Goal: Task Accomplishment & Management: Manage account settings

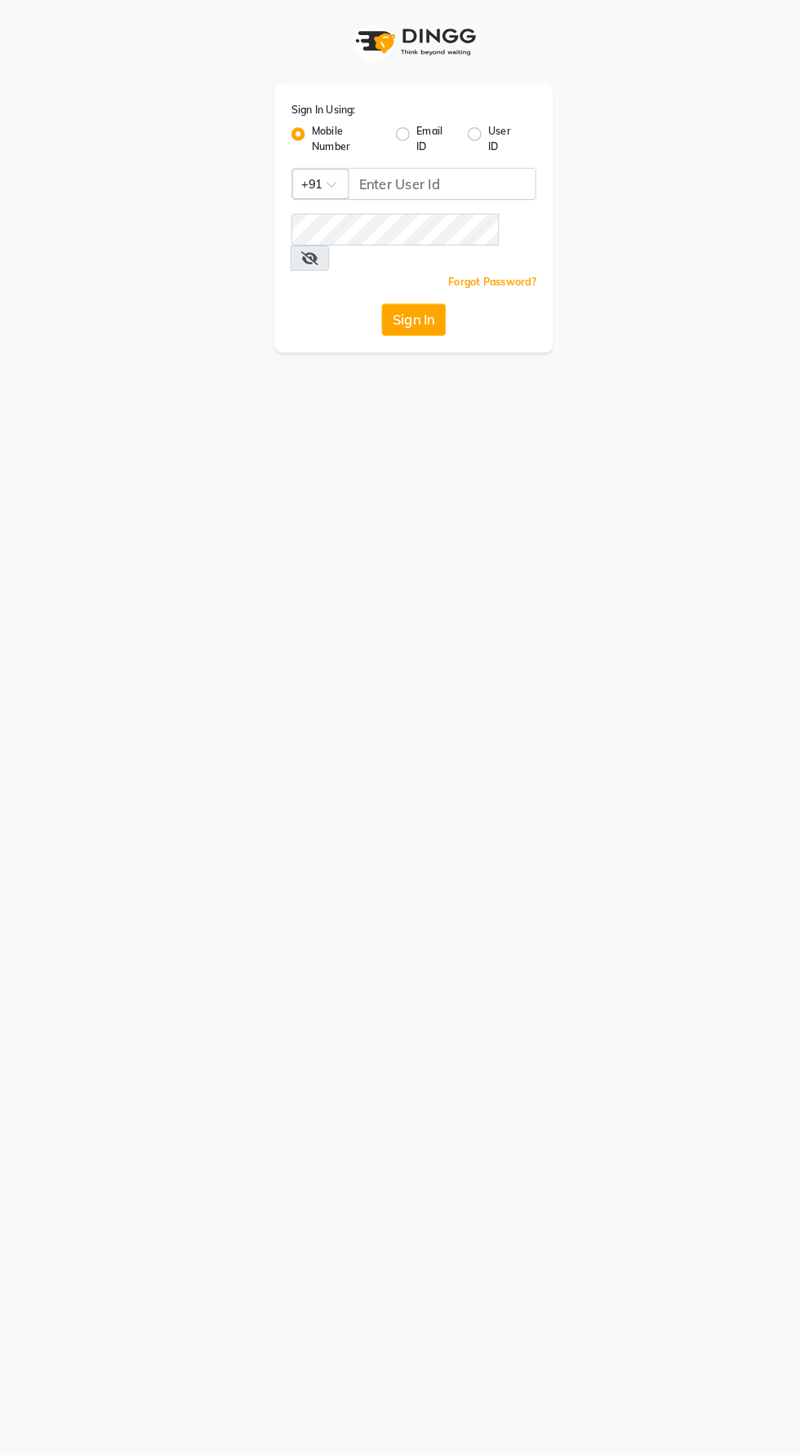
click at [330, 183] on span at bounding box center [326, 183] width 20 height 17
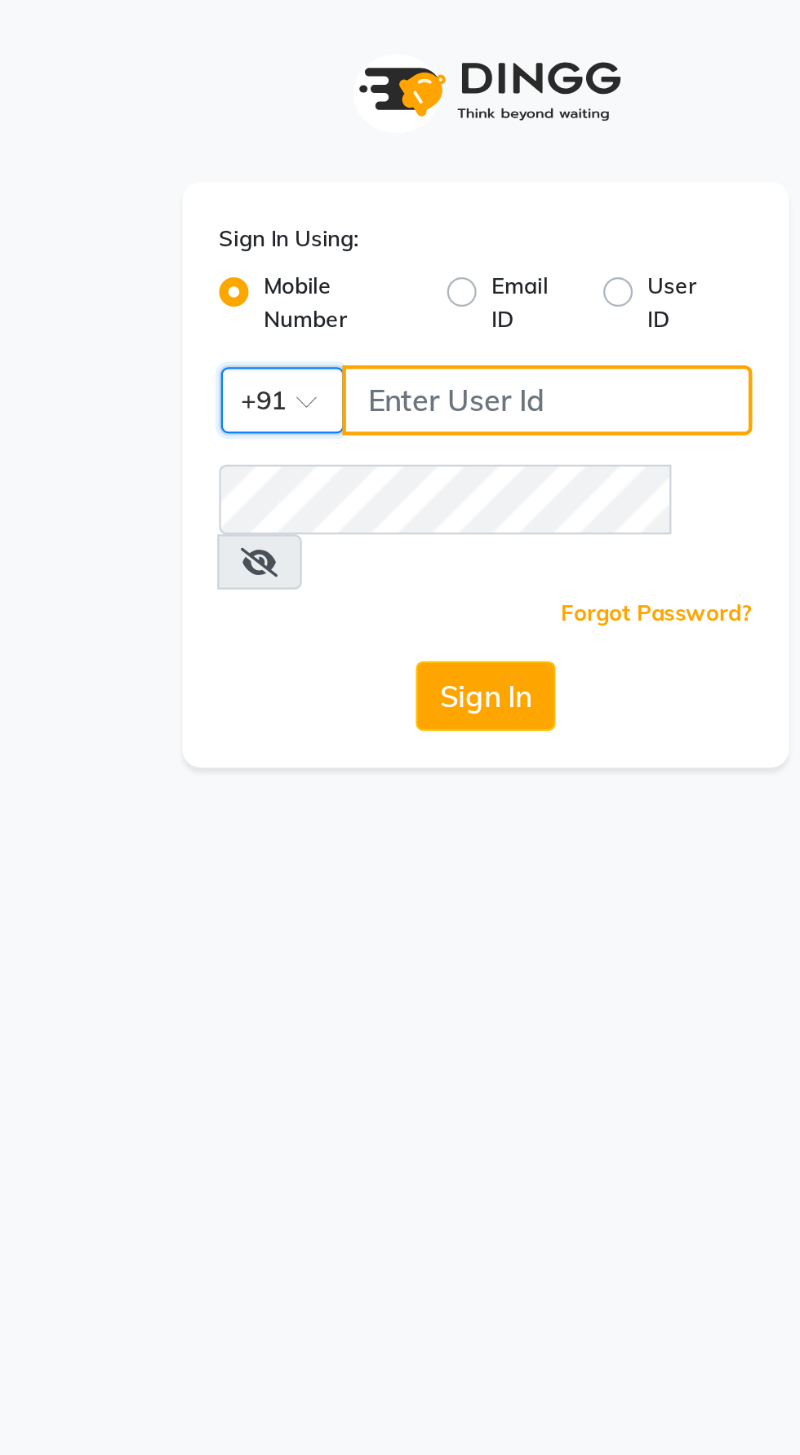
click at [391, 181] on input "Username" at bounding box center [427, 177] width 182 height 31
type input "9987786288"
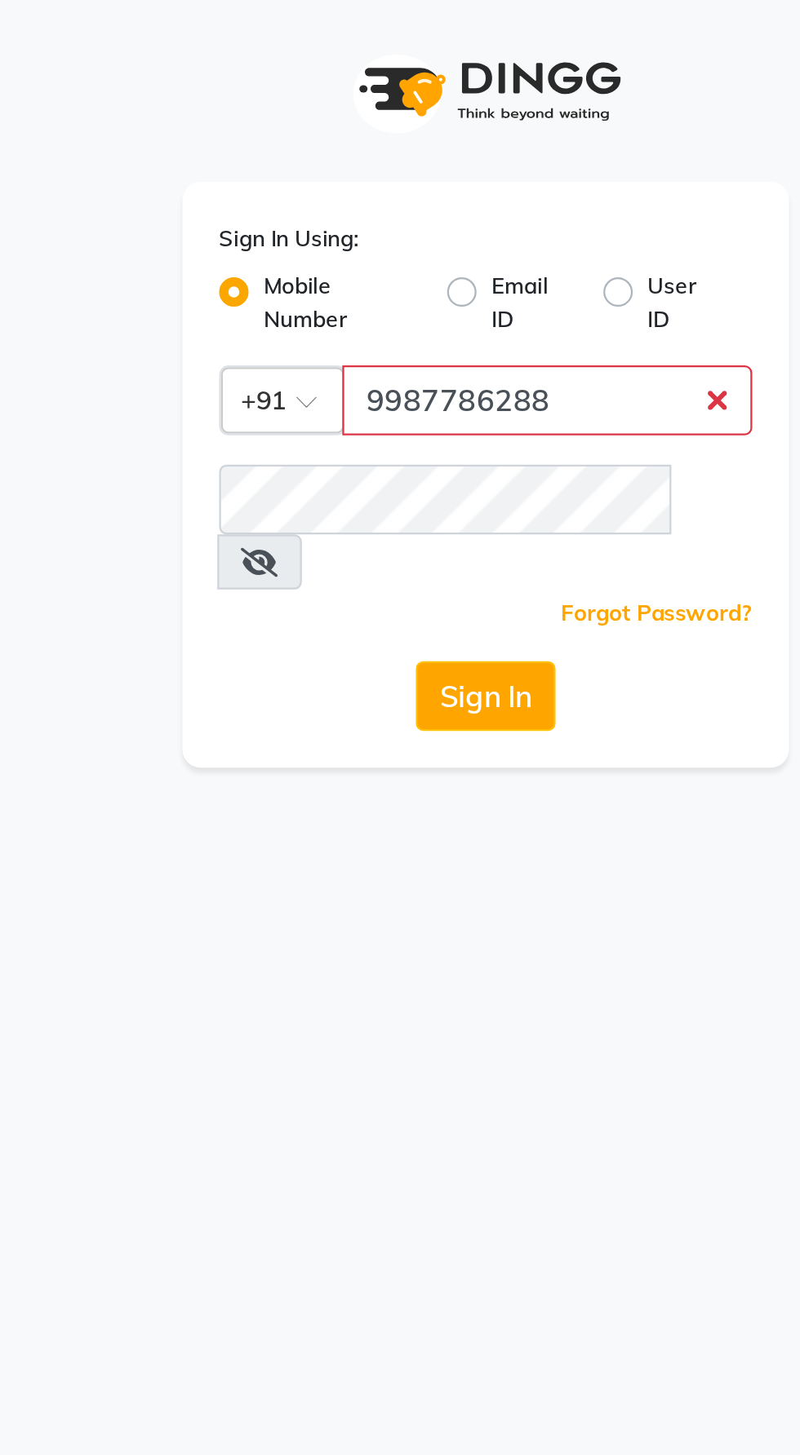
click at [369, 294] on button "Sign In" at bounding box center [400, 309] width 62 height 31
